Goal: Task Accomplishment & Management: Use online tool/utility

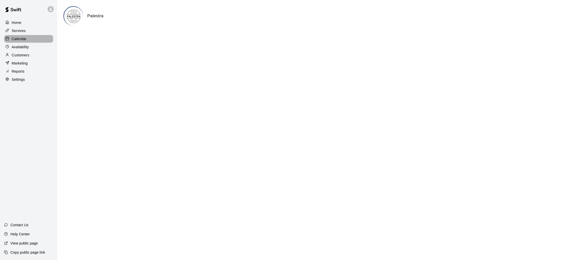
click at [18, 36] on div "Calendar" at bounding box center [28, 39] width 49 height 8
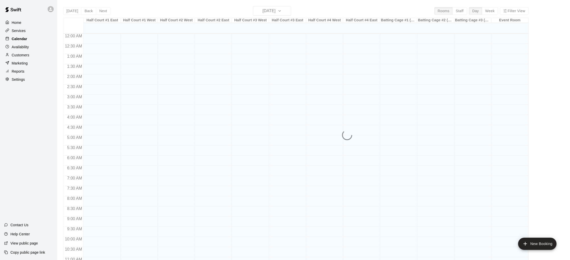
scroll to position [241, 0]
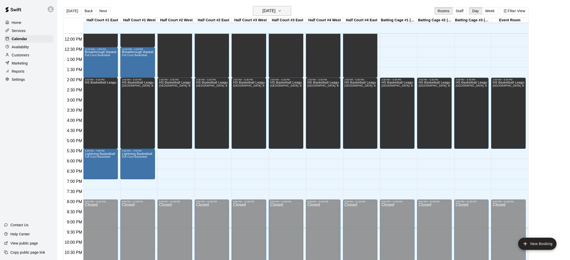
click at [275, 7] on h6 "[DATE]" at bounding box center [268, 10] width 13 height 7
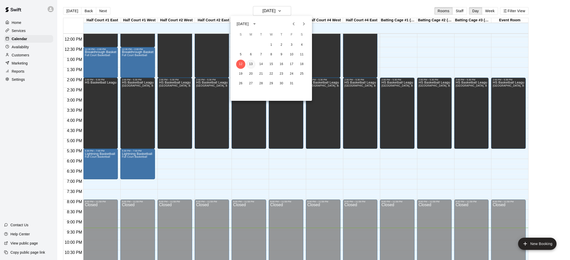
click at [247, 65] on button "13" at bounding box center [250, 64] width 9 height 9
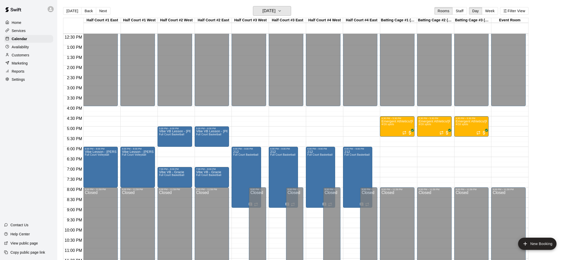
scroll to position [256, 0]
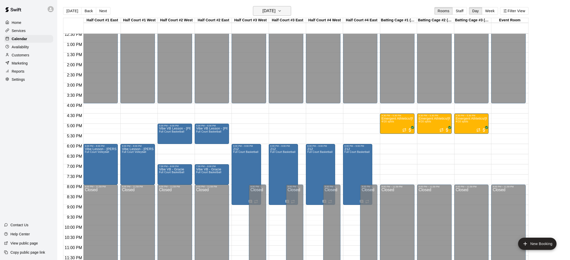
click at [275, 11] on h6 "[DATE]" at bounding box center [268, 10] width 13 height 7
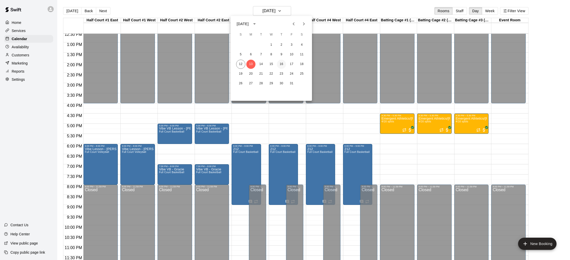
click at [281, 65] on button "16" at bounding box center [281, 64] width 9 height 9
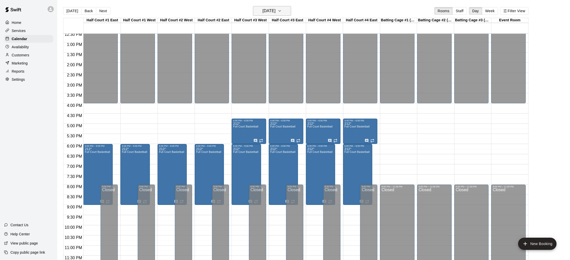
click at [268, 10] on h6 "[DATE]" at bounding box center [268, 10] width 13 height 7
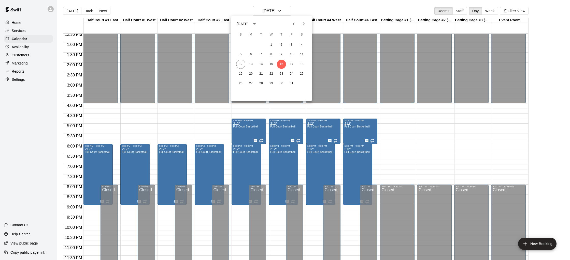
click at [368, 20] on div at bounding box center [285, 130] width 570 height 260
